Goal: Information Seeking & Learning: Learn about a topic

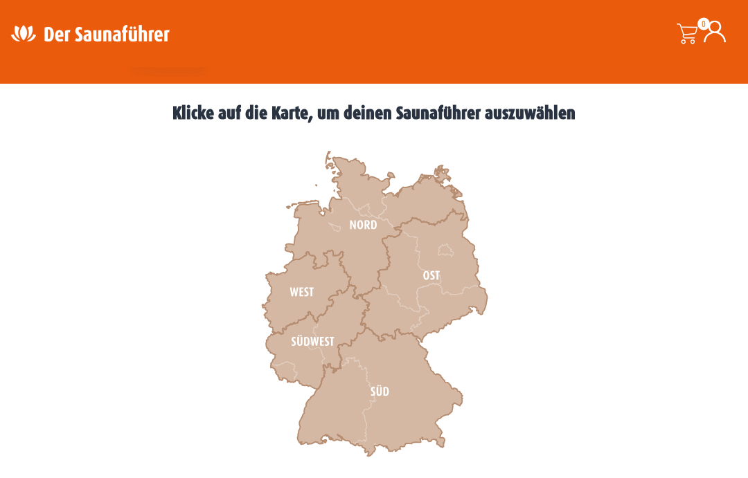
scroll to position [359, 0]
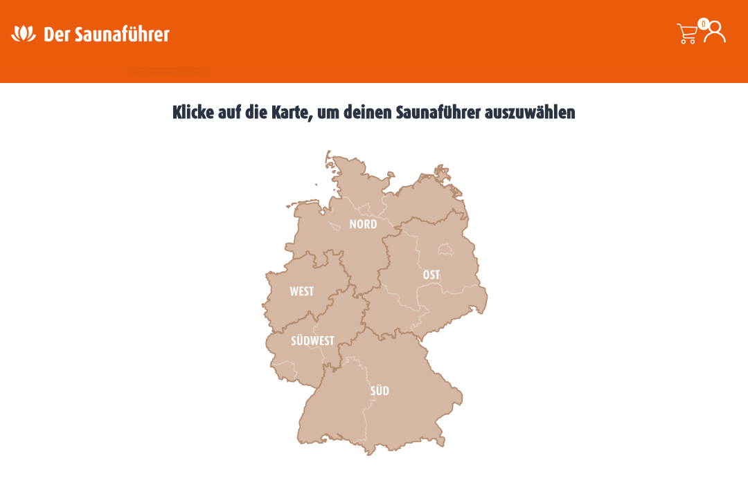
click at [319, 294] on icon at bounding box center [306, 293] width 89 height 84
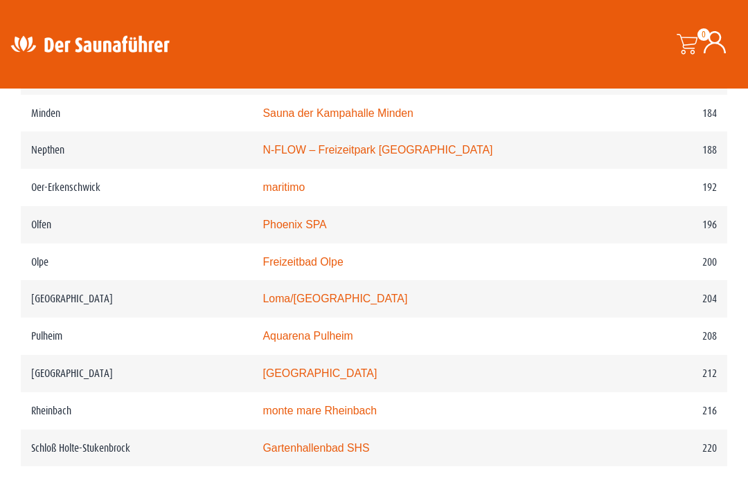
scroll to position [2289, 0]
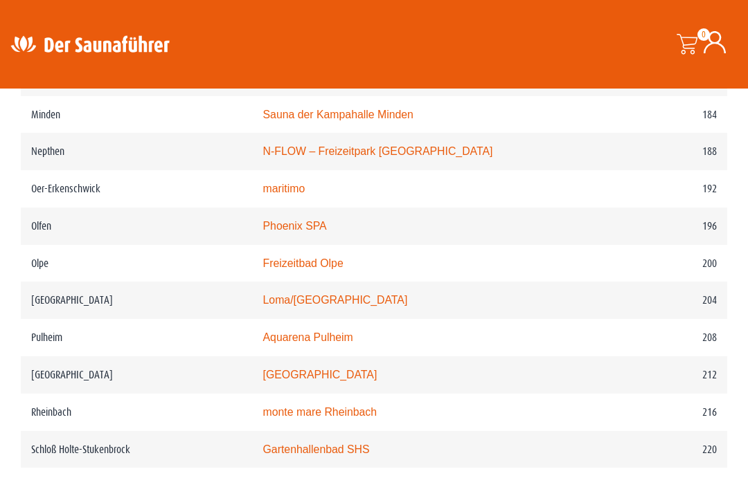
click at [298, 232] on link "Phoenix SPA" at bounding box center [295, 226] width 64 height 12
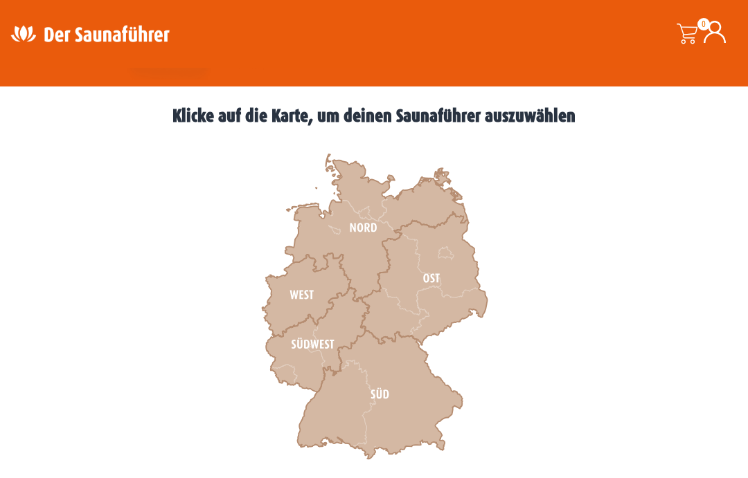
scroll to position [377, 0]
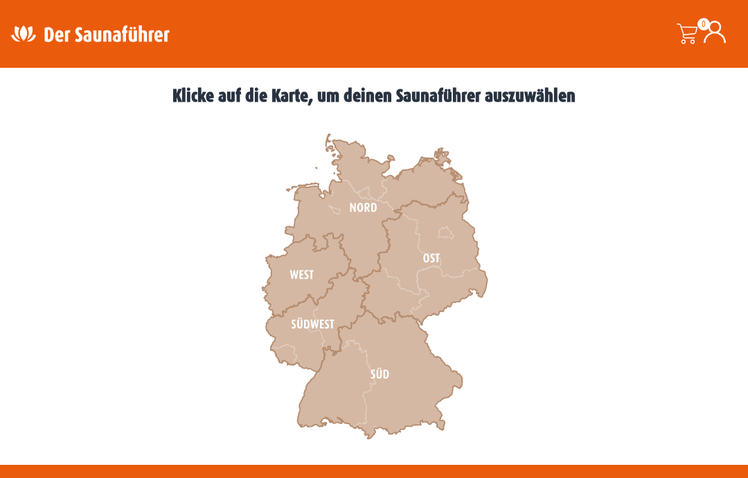
click at [317, 267] on icon at bounding box center [306, 275] width 89 height 84
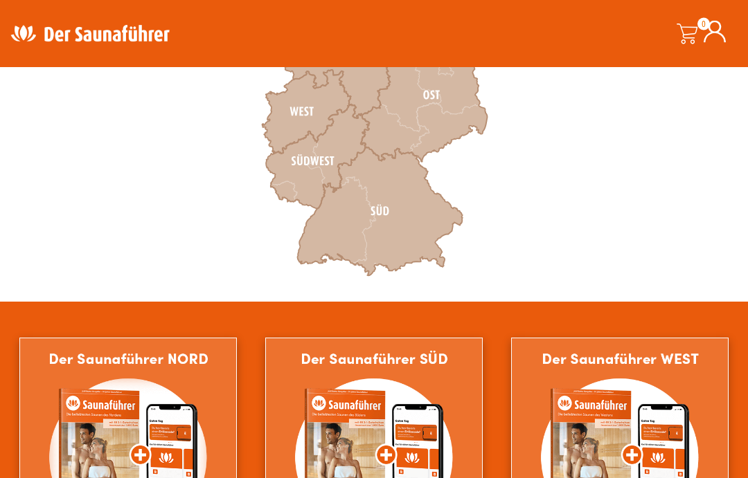
scroll to position [540, 0]
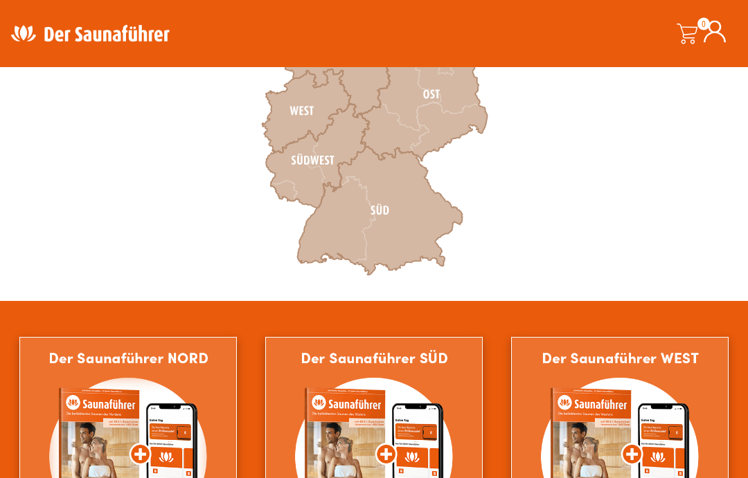
click at [371, 163] on icon at bounding box center [379, 211] width 165 height 129
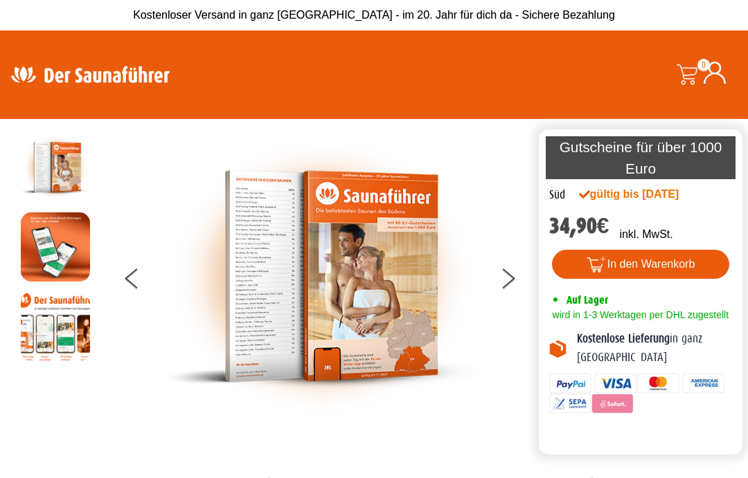
click at [136, 277] on button at bounding box center [142, 281] width 35 height 35
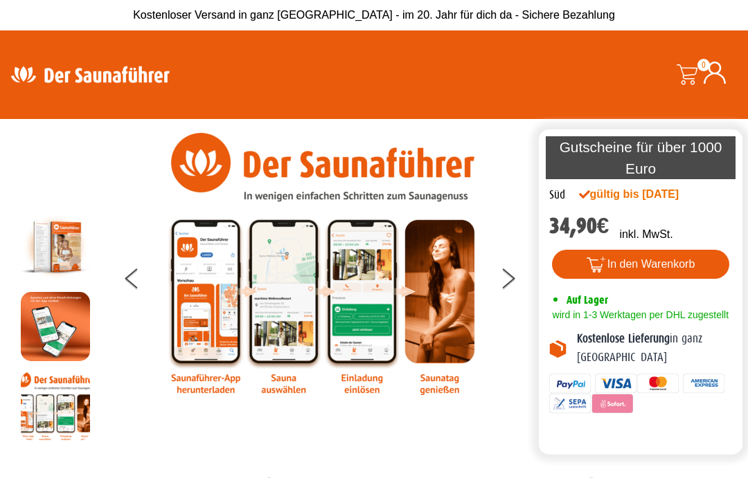
click at [142, 286] on button at bounding box center [142, 281] width 35 height 35
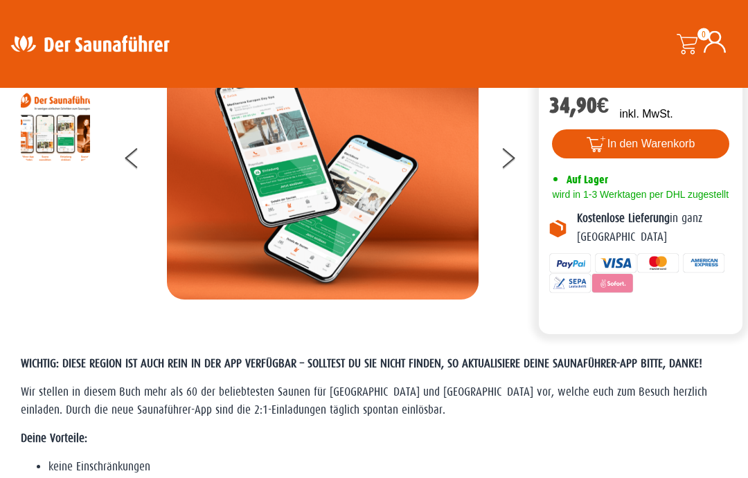
scroll to position [120, 0]
click at [143, 159] on button at bounding box center [142, 160] width 35 height 35
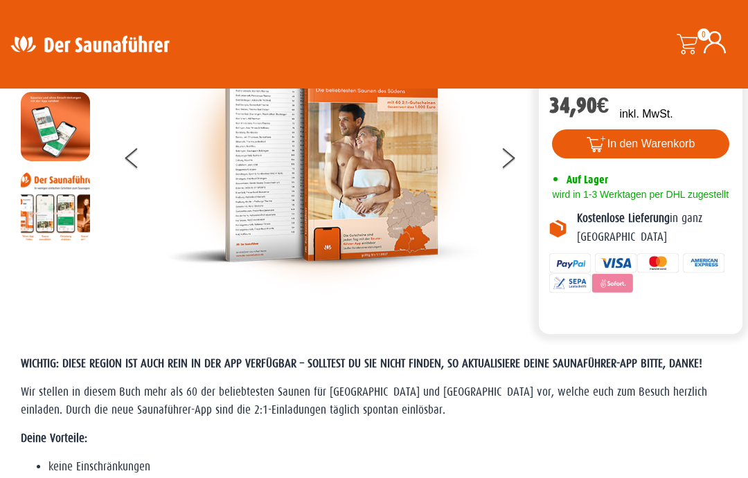
click at [134, 163] on button at bounding box center [142, 160] width 35 height 35
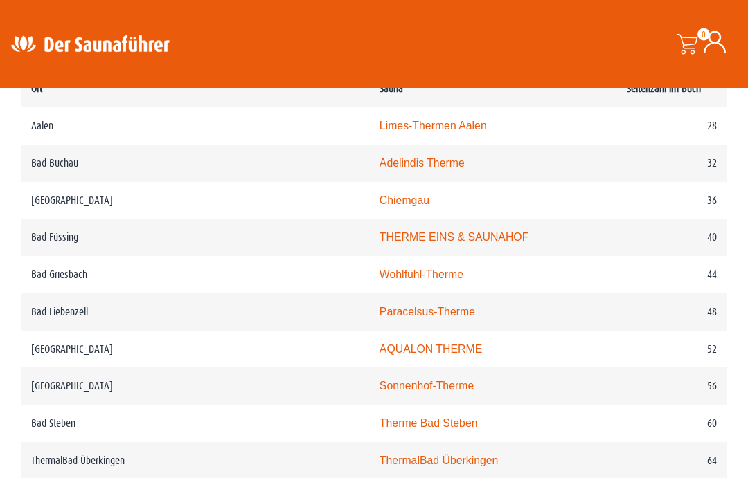
scroll to position [788, 0]
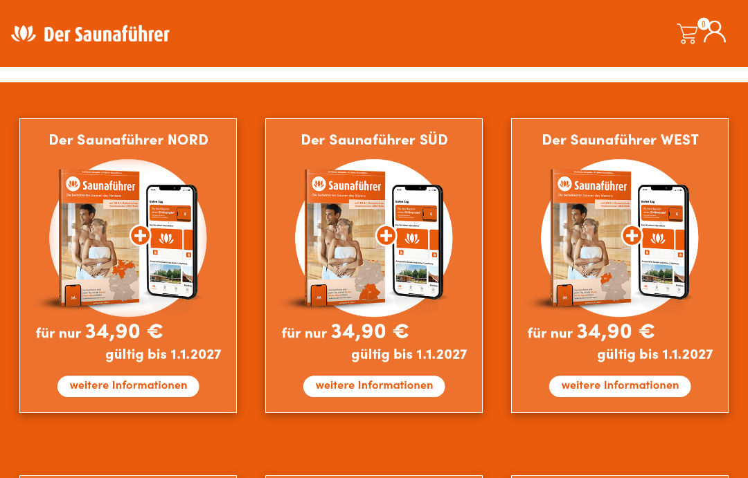
scroll to position [759, 0]
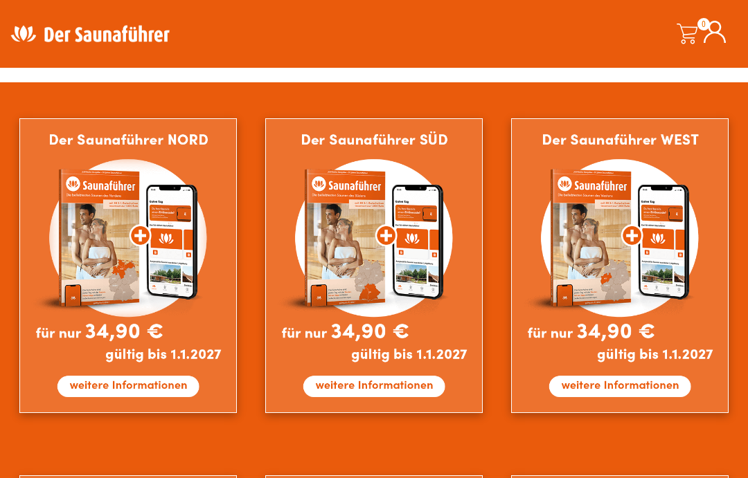
click at [624, 390] on img at bounding box center [619, 265] width 217 height 294
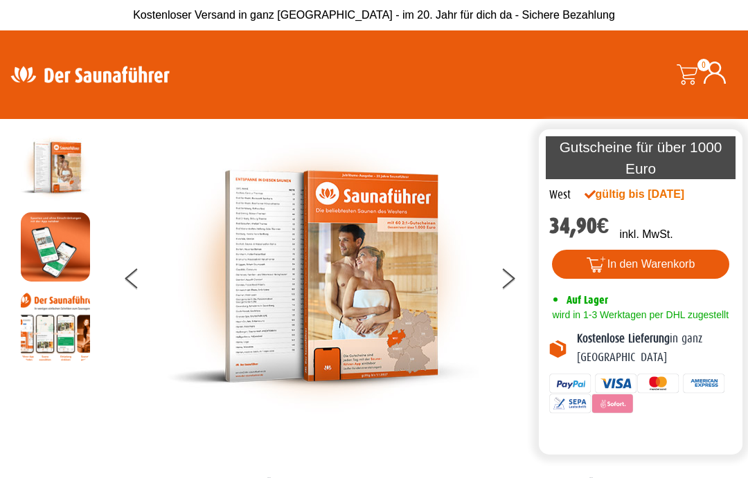
click at [509, 269] on button at bounding box center [516, 281] width 35 height 35
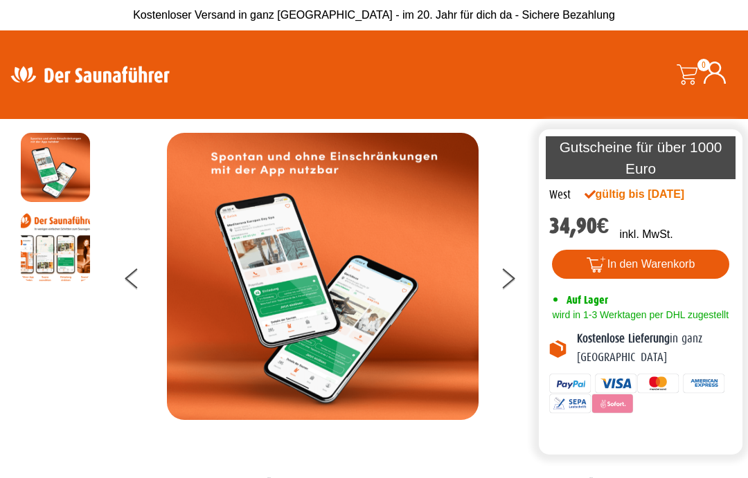
click at [505, 278] on button at bounding box center [516, 281] width 35 height 35
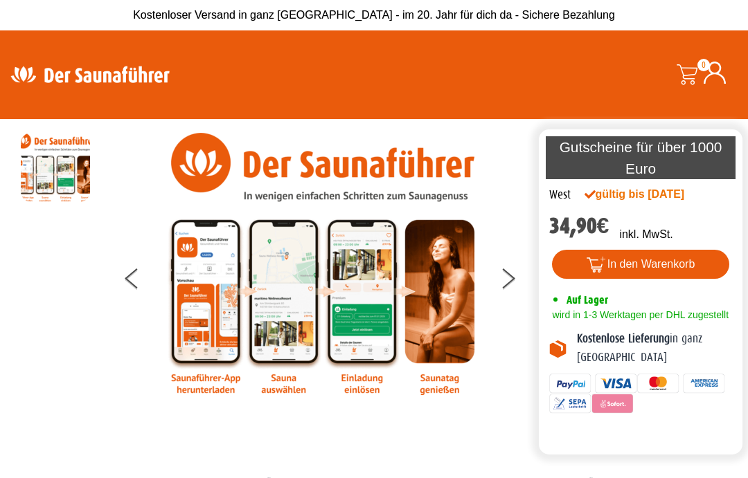
click at [514, 278] on icon at bounding box center [509, 283] width 12 height 11
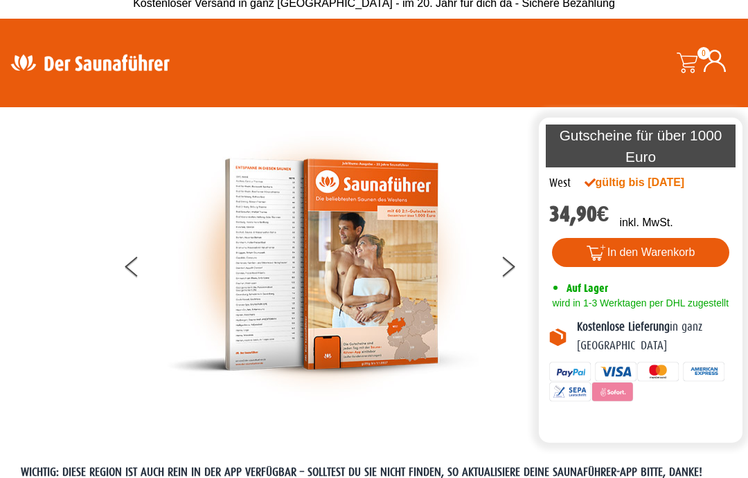
scroll to position [12, 0]
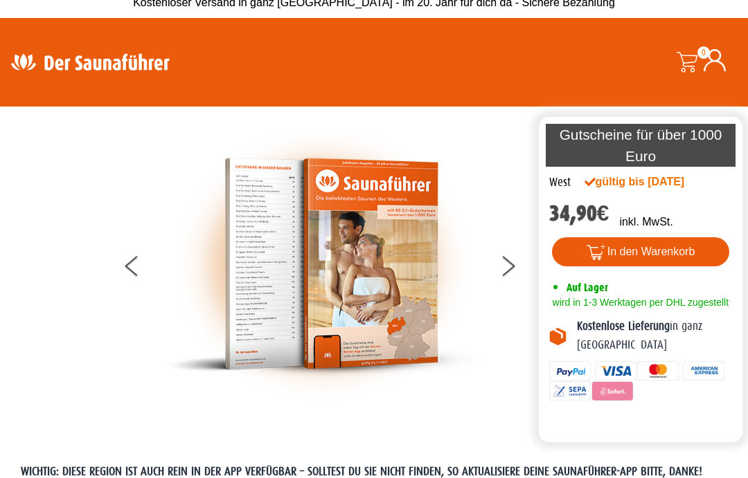
click at [512, 269] on button at bounding box center [516, 268] width 35 height 35
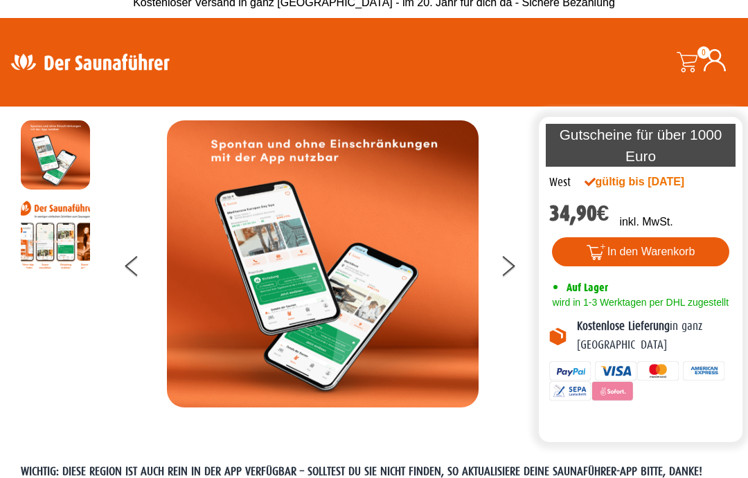
click at [136, 257] on button at bounding box center [142, 268] width 35 height 35
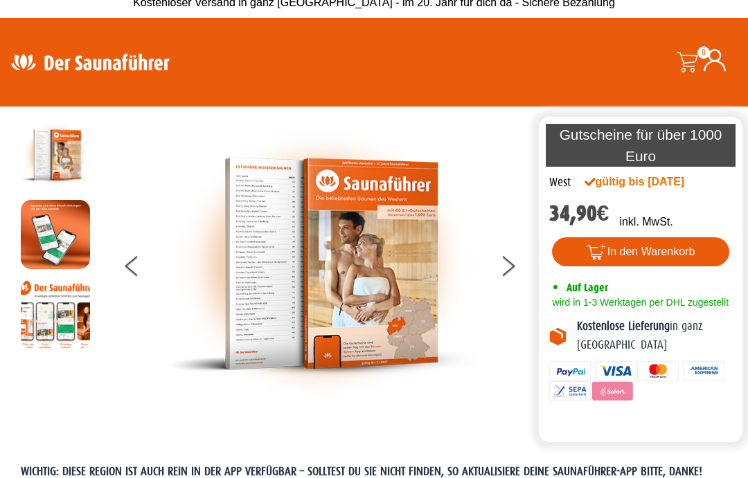
click at [143, 271] on button at bounding box center [142, 268] width 35 height 35
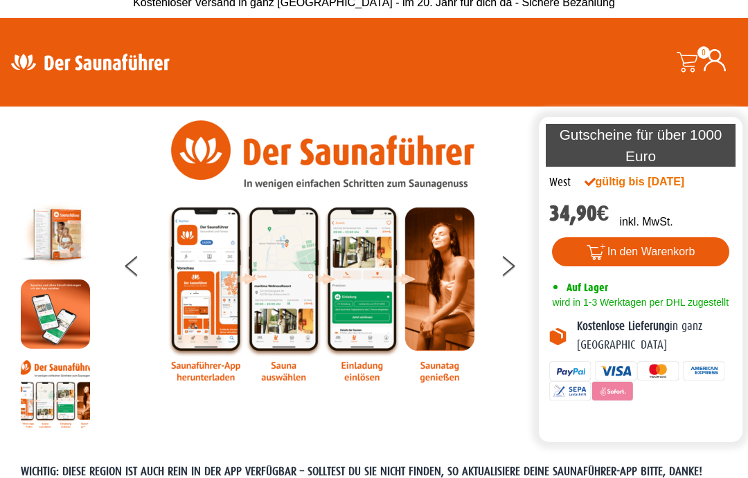
click at [136, 267] on button at bounding box center [142, 268] width 35 height 35
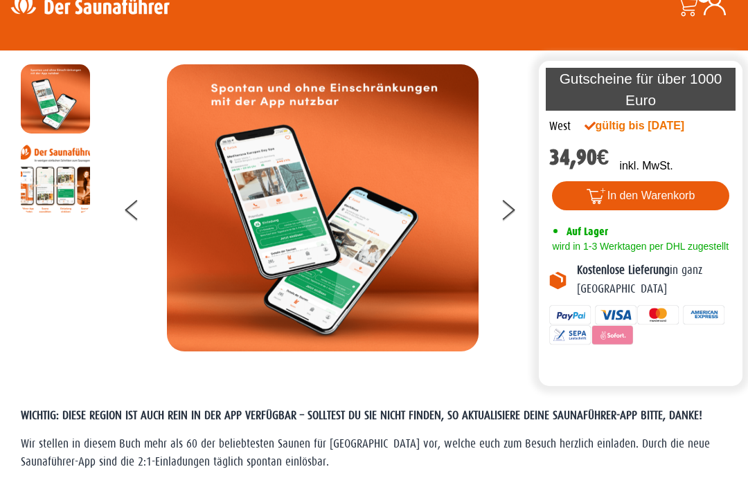
scroll to position [0, 0]
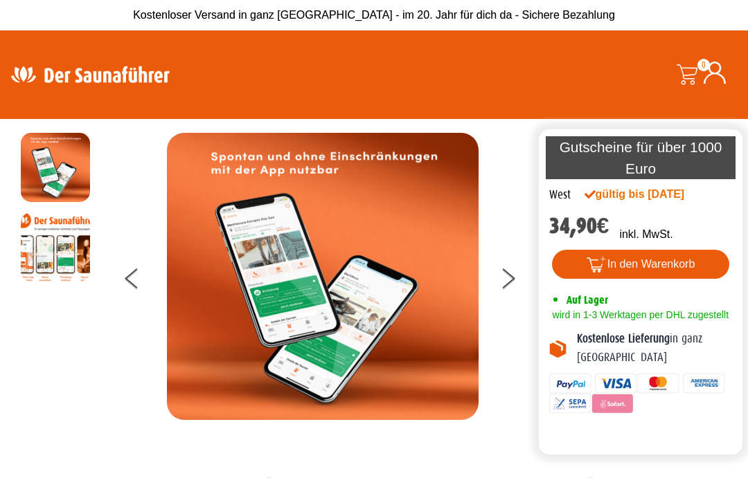
click at [294, 236] on img at bounding box center [323, 276] width 312 height 287
click at [133, 278] on button at bounding box center [142, 281] width 35 height 35
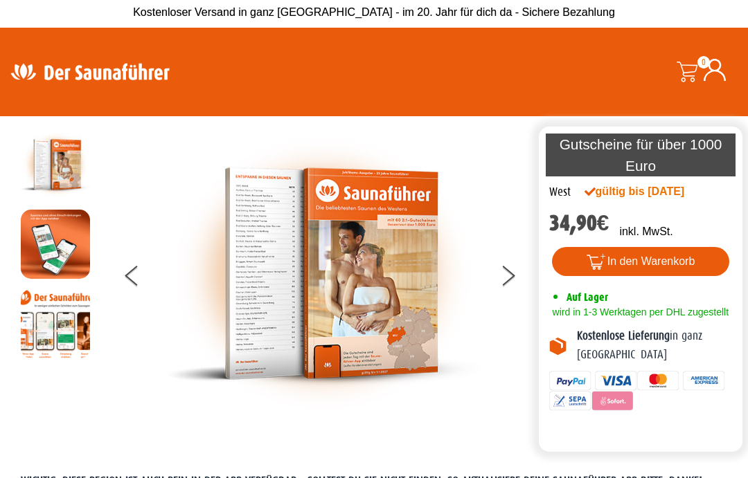
scroll to position [4, 0]
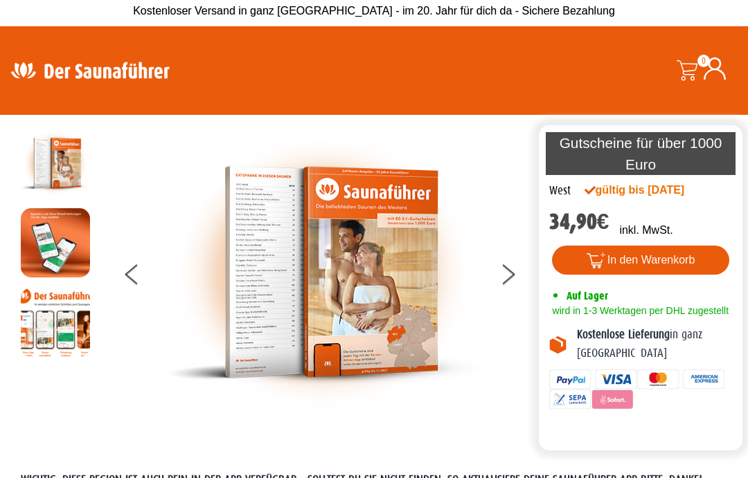
click at [395, 293] on img at bounding box center [323, 272] width 312 height 287
click at [143, 274] on button at bounding box center [142, 277] width 35 height 35
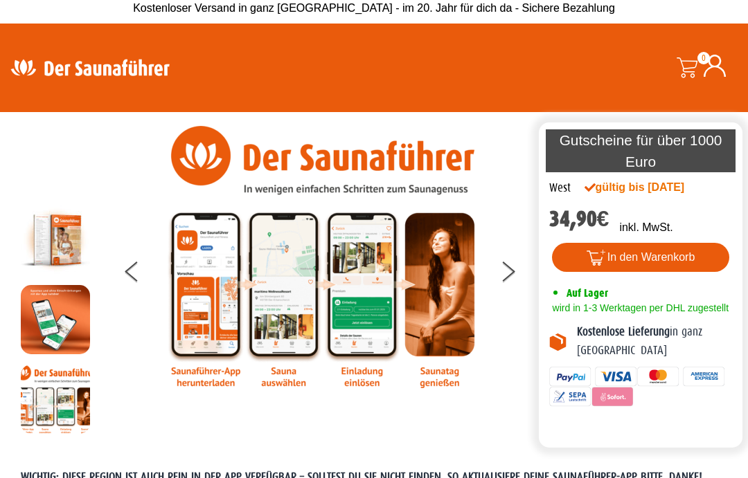
scroll to position [0, 0]
